Goal: Task Accomplishment & Management: Manage account settings

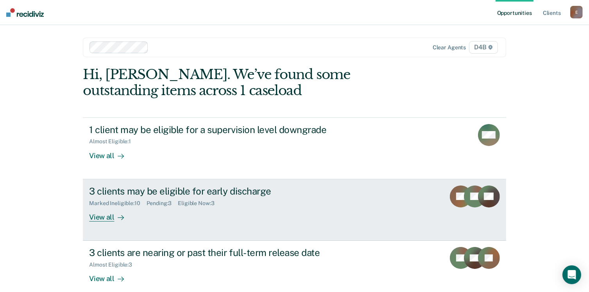
scroll to position [41, 0]
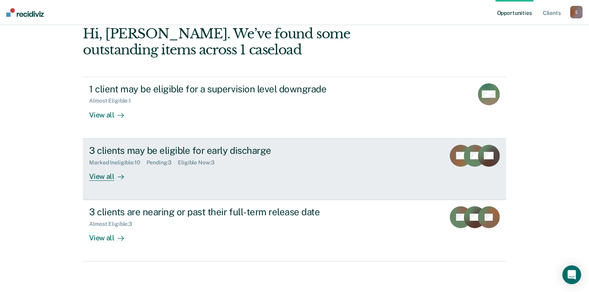
click at [115, 179] on div at bounding box center [119, 176] width 9 height 9
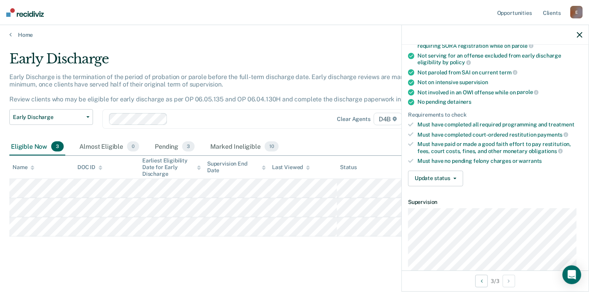
scroll to position [117, 0]
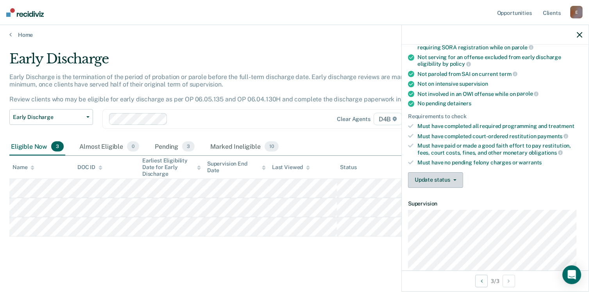
click at [434, 181] on button "Update status" at bounding box center [435, 180] width 55 height 16
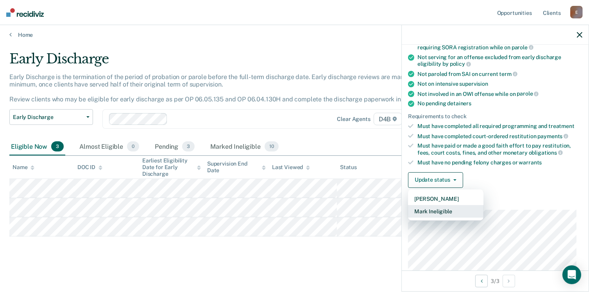
click at [441, 210] on button "Mark Ineligible" at bounding box center [445, 211] width 75 height 13
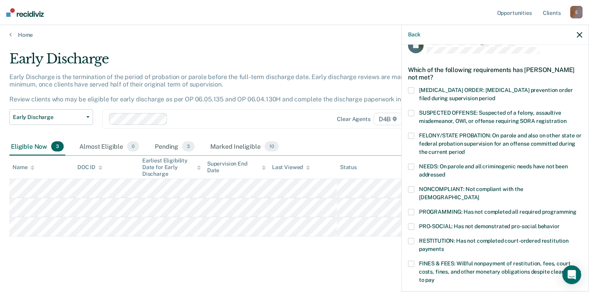
scroll to position [0, 0]
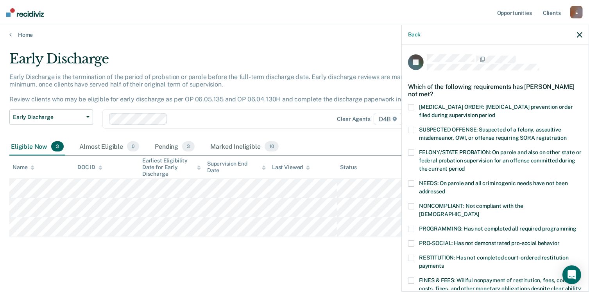
click at [423, 183] on span "NEEDS: On parole and all criminogenic needs have not been addressed" at bounding box center [493, 187] width 149 height 14
click at [445, 188] on input "NEEDS: On parole and all criminogenic needs have not been addressed" at bounding box center [445, 188] width 0 height 0
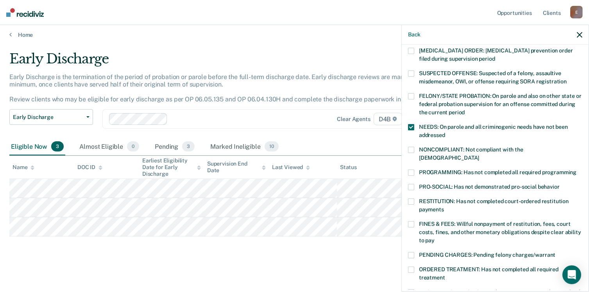
scroll to position [156, 0]
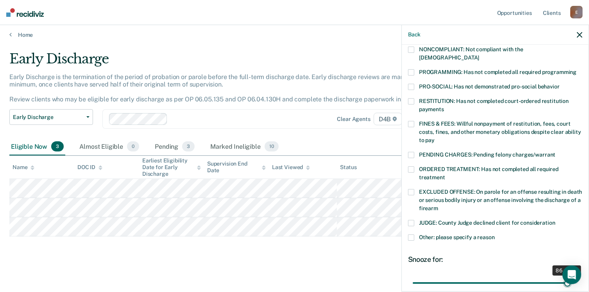
click at [561, 276] on input "range" at bounding box center [495, 283] width 165 height 14
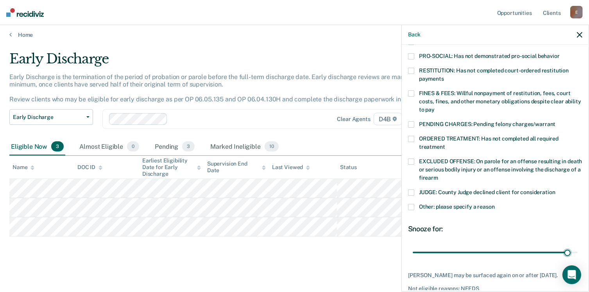
scroll to position [222, 0]
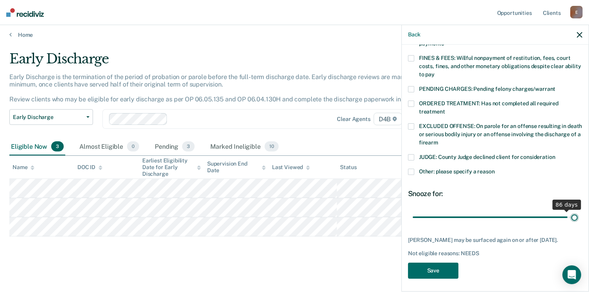
type input "90"
click at [569, 210] on input "range" at bounding box center [495, 217] width 165 height 14
click at [439, 266] on button "Save" at bounding box center [433, 270] width 50 height 16
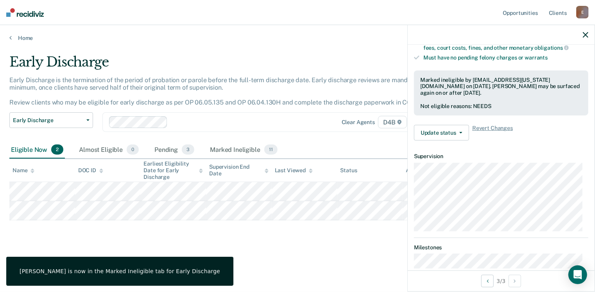
scroll to position [203, 0]
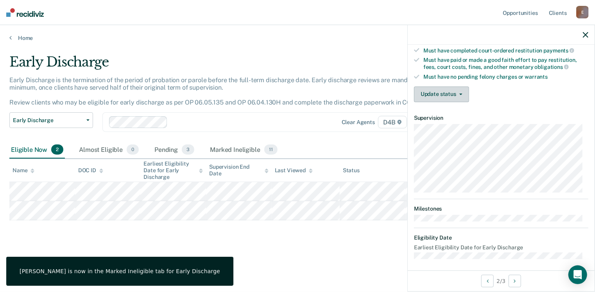
click at [452, 88] on button "Update status" at bounding box center [441, 94] width 55 height 16
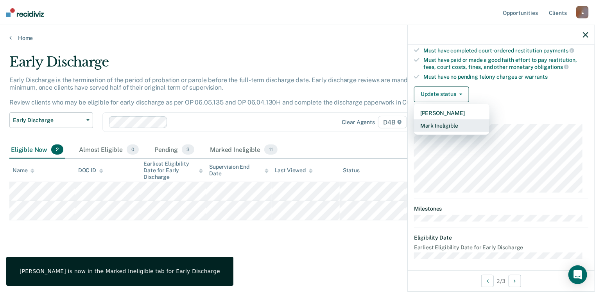
click at [446, 124] on button "Mark Ineligible" at bounding box center [451, 125] width 75 height 13
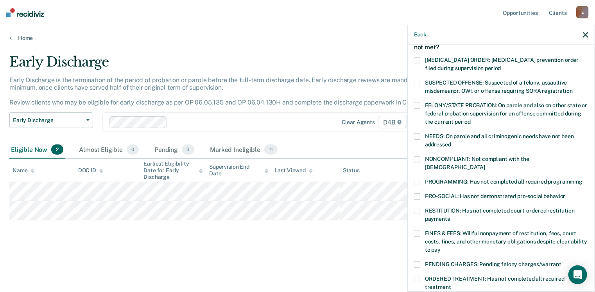
scroll to position [47, 0]
click at [422, 159] on label "NONCOMPLIANT: Not compliant with the [DEMOGRAPHIC_DATA]" at bounding box center [501, 164] width 174 height 16
click at [485, 165] on input "NONCOMPLIANT: Not compliant with the [DEMOGRAPHIC_DATA]" at bounding box center [485, 165] width 0 height 0
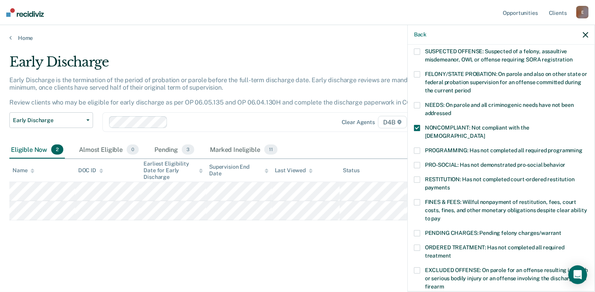
scroll to position [117, 0]
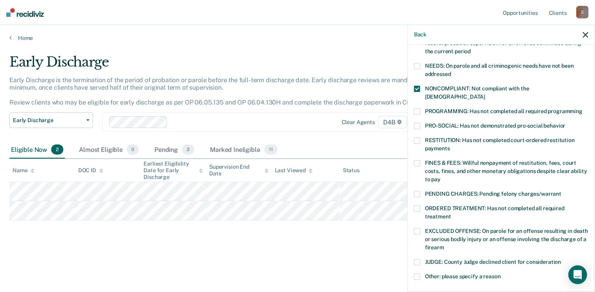
click at [422, 205] on label "ORDERED TREATMENT: Has not completed all required treatment" at bounding box center [501, 213] width 174 height 16
click at [451, 213] on input "ORDERED TREATMENT: Has not completed all required treatment" at bounding box center [451, 213] width 0 height 0
click at [421, 87] on label "NONCOMPLIANT: Not compliant with the [DEMOGRAPHIC_DATA]" at bounding box center [501, 94] width 174 height 16
click at [485, 94] on input "NONCOMPLIANT: Not compliant with the [DEMOGRAPHIC_DATA]" at bounding box center [485, 94] width 0 height 0
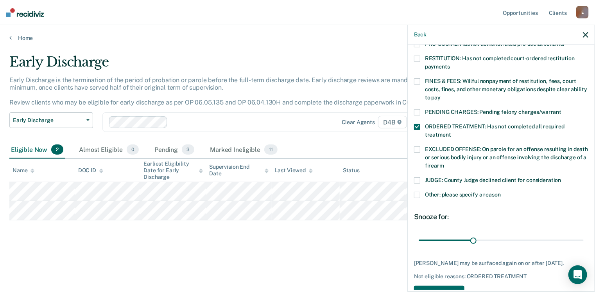
scroll to position [215, 0]
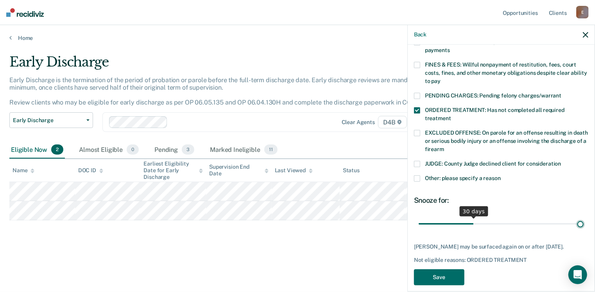
type input "90"
click at [575, 217] on input "range" at bounding box center [501, 224] width 165 height 14
click at [433, 273] on button "Save" at bounding box center [439, 277] width 50 height 16
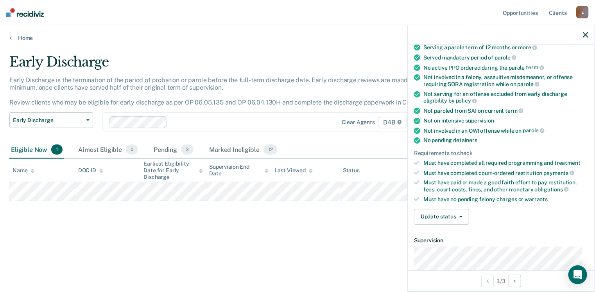
scroll to position [156, 0]
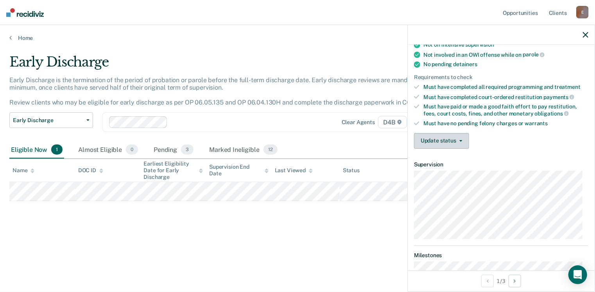
click at [449, 138] on button "Update status" at bounding box center [441, 141] width 55 height 16
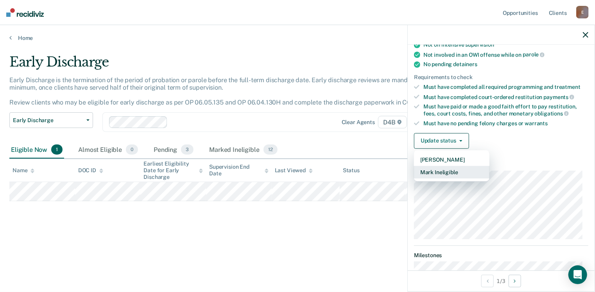
click at [432, 171] on button "Mark Ineligible" at bounding box center [451, 172] width 75 height 13
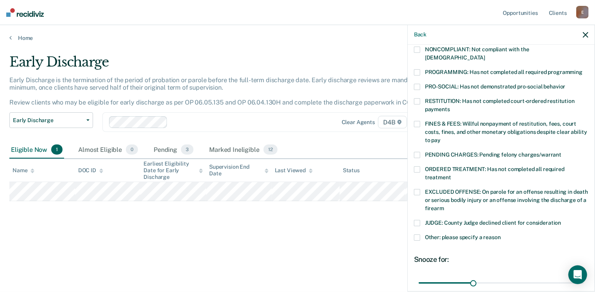
scroll to position [117, 0]
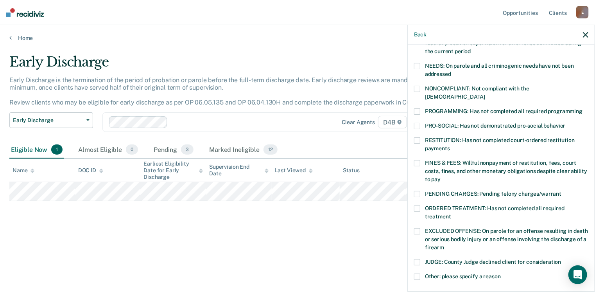
click at [415, 205] on span at bounding box center [417, 208] width 6 height 6
click at [451, 213] on input "ORDERED TREATMENT: Has not completed all required treatment" at bounding box center [451, 213] width 0 height 0
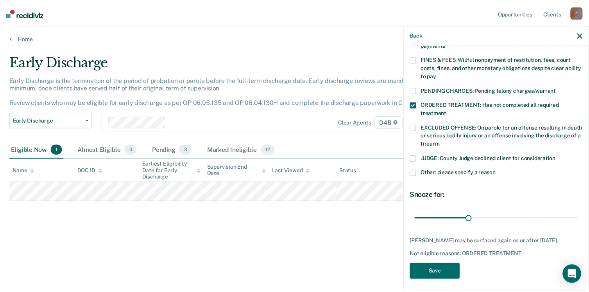
scroll to position [222, 0]
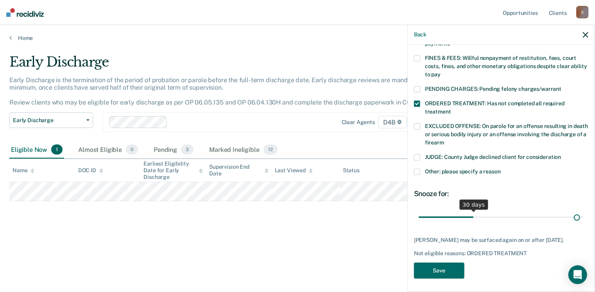
type input "88"
click at [571, 210] on input "range" at bounding box center [501, 217] width 165 height 14
click at [443, 267] on button "Save" at bounding box center [439, 270] width 50 height 16
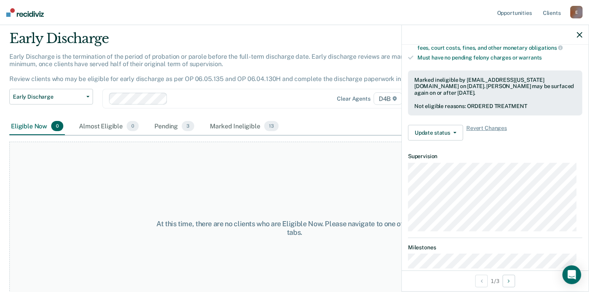
scroll to position [45, 0]
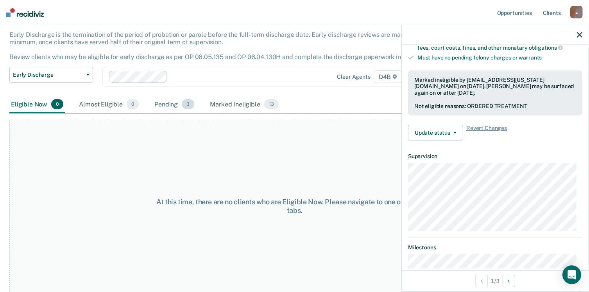
click at [167, 109] on div "Pending 3" at bounding box center [174, 104] width 43 height 17
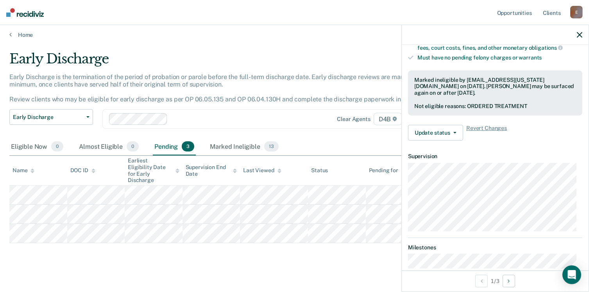
click at [582, 35] on icon "button" at bounding box center [579, 34] width 5 height 5
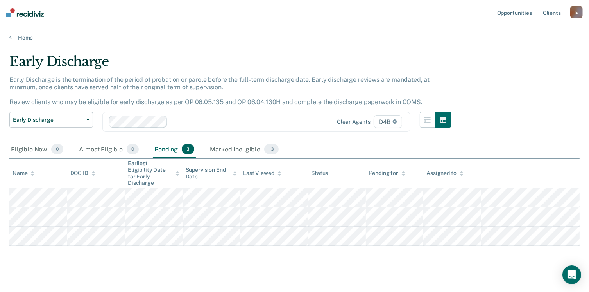
scroll to position [0, 0]
click at [22, 38] on link "Home" at bounding box center [294, 37] width 570 height 7
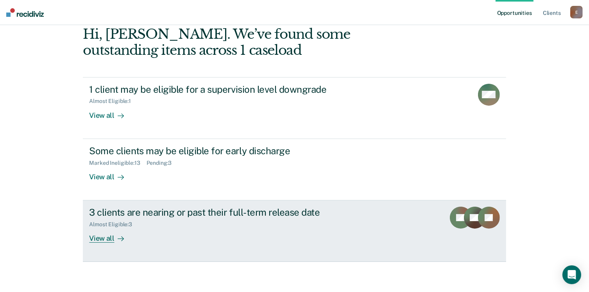
scroll to position [41, 0]
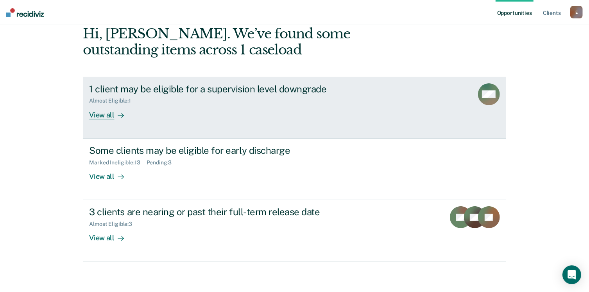
click at [108, 118] on div "View all" at bounding box center [111, 111] width 44 height 15
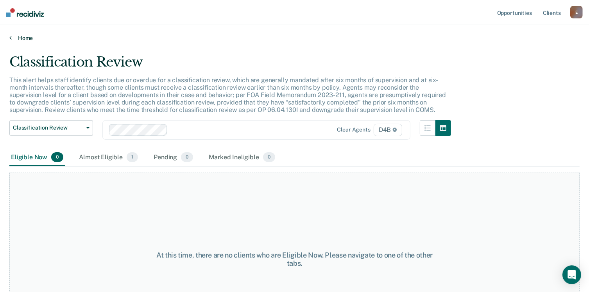
click at [21, 38] on link "Home" at bounding box center [294, 37] width 570 height 7
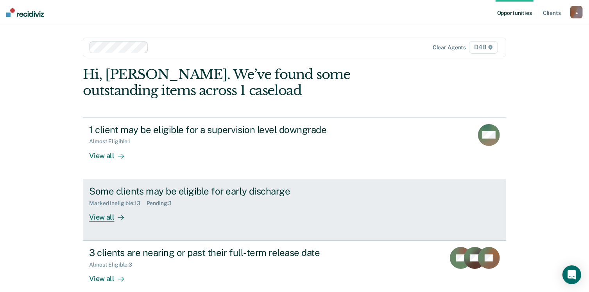
scroll to position [41, 0]
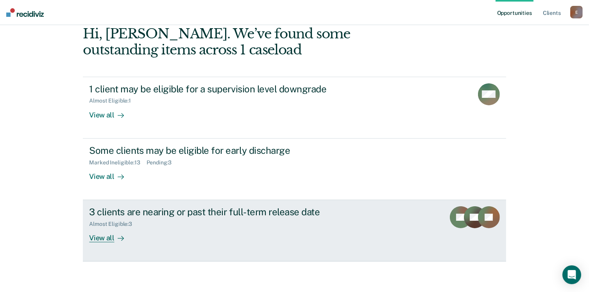
click at [145, 216] on div "3 clients are nearing or past their full-term release date" at bounding box center [226, 211] width 274 height 11
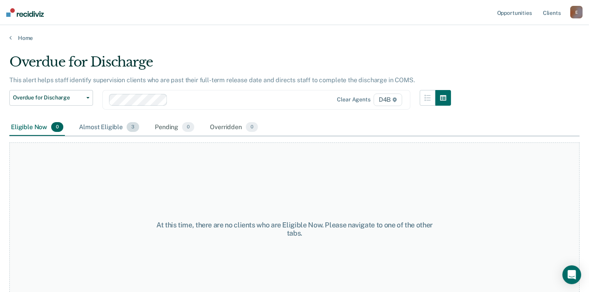
click at [116, 129] on div "Almost Eligible 3" at bounding box center [108, 127] width 63 height 17
